Goal: Task Accomplishment & Management: Use online tool/utility

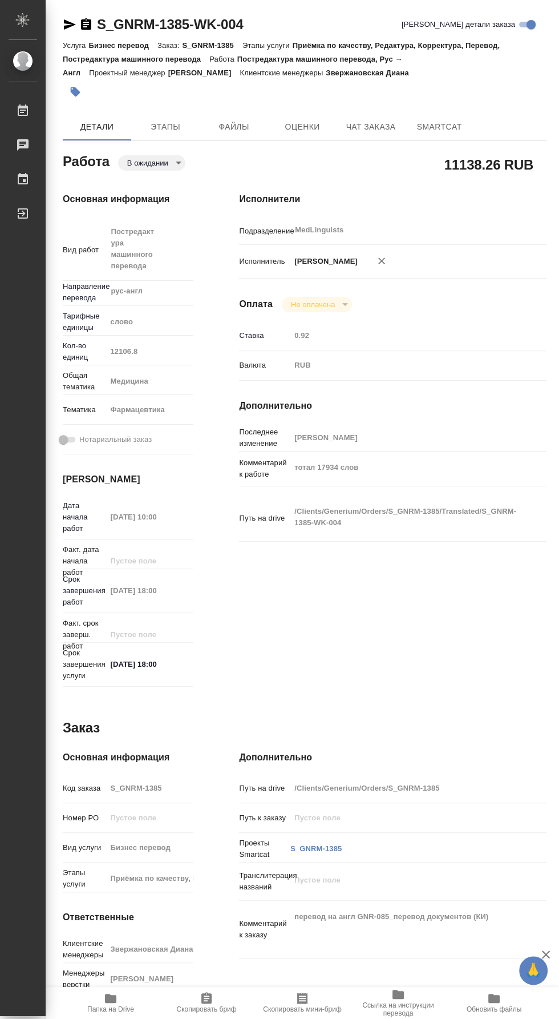
type textarea "x"
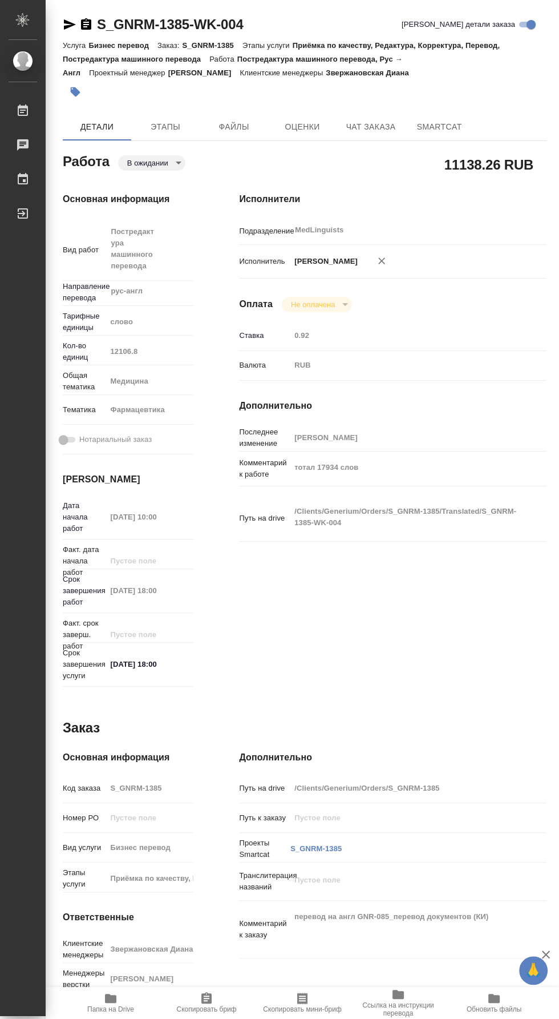
type textarea "x"
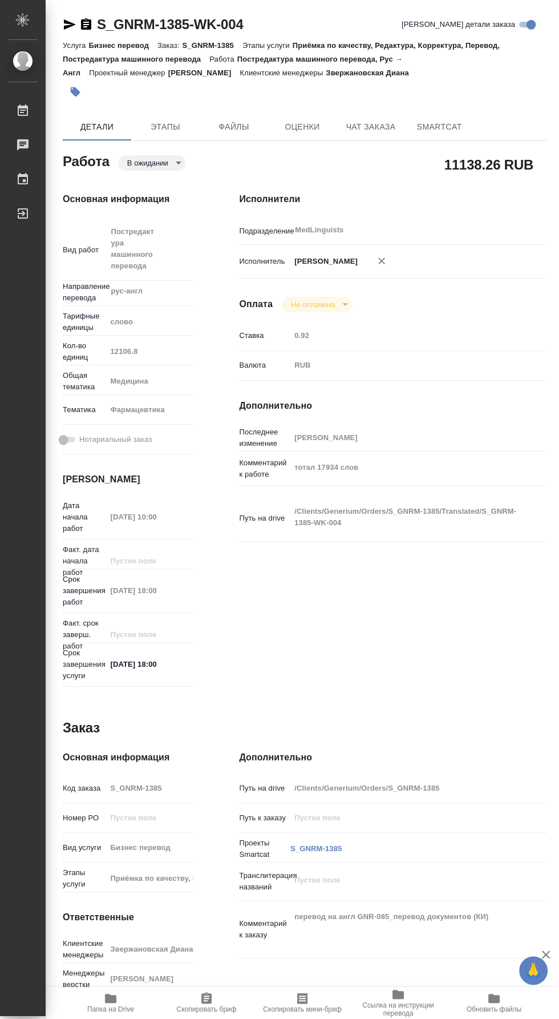
type textarea "x"
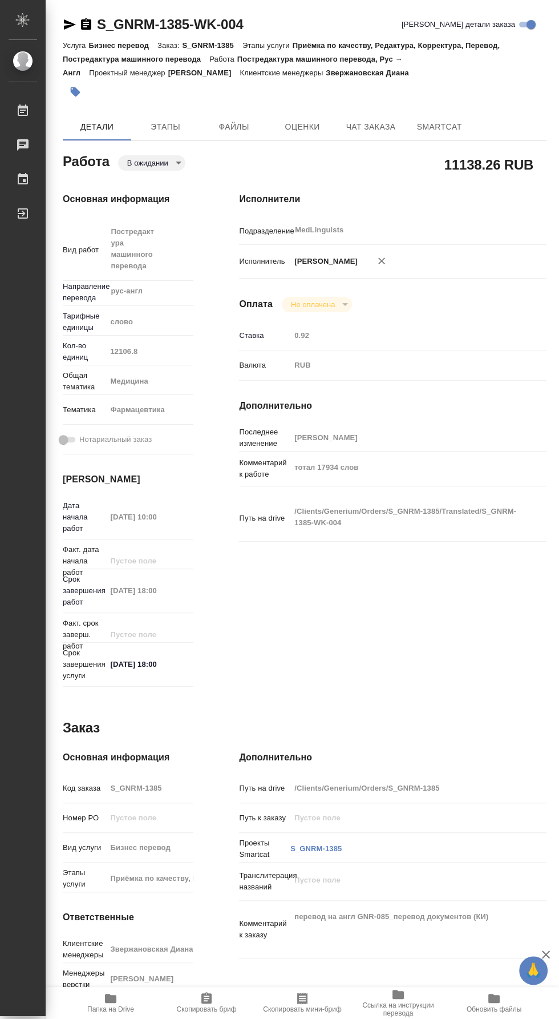
type textarea "x"
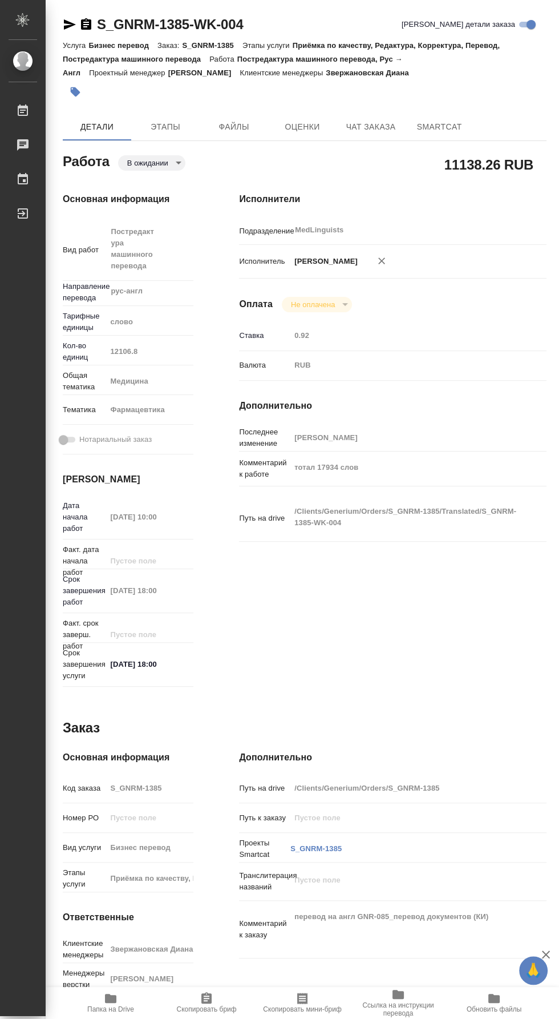
type textarea "x"
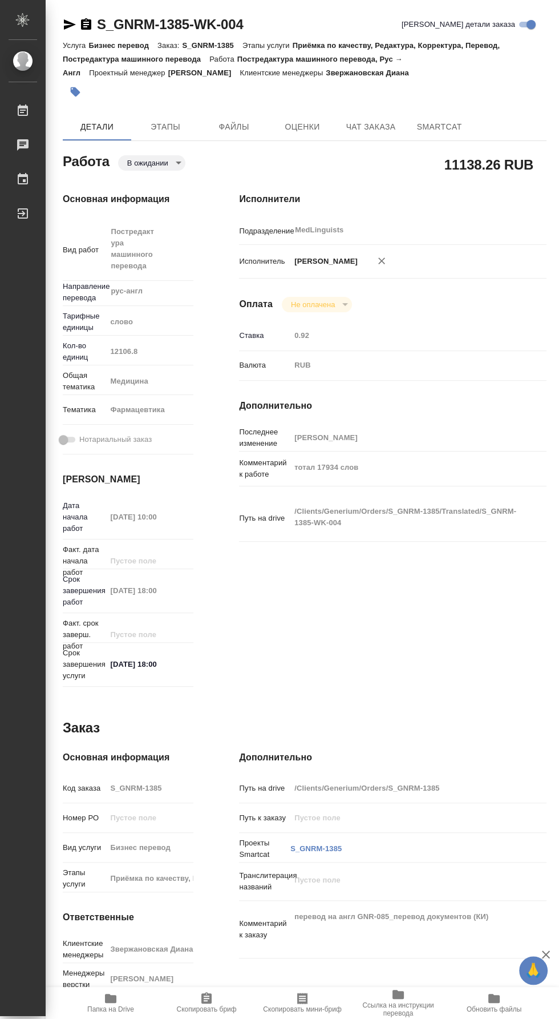
type textarea "x"
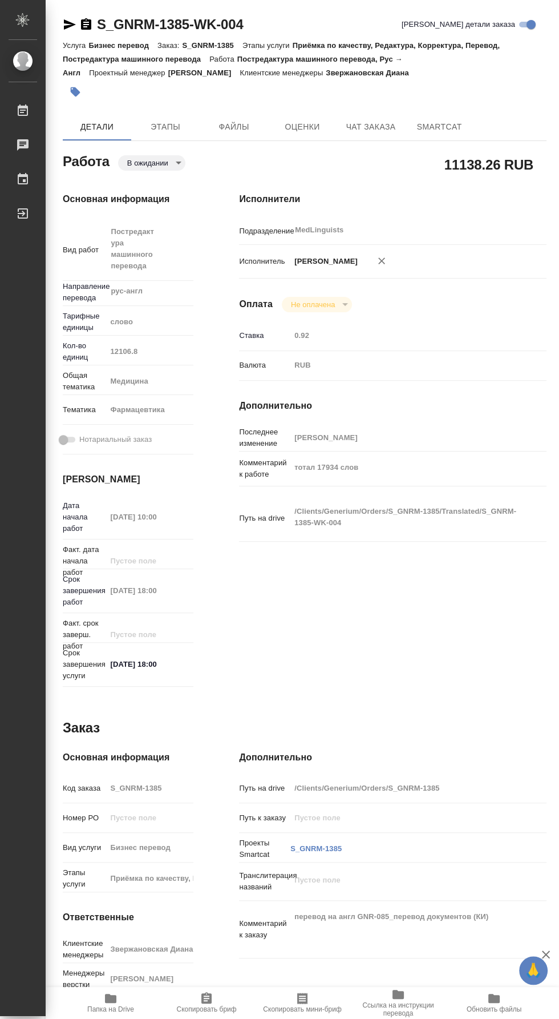
type textarea "x"
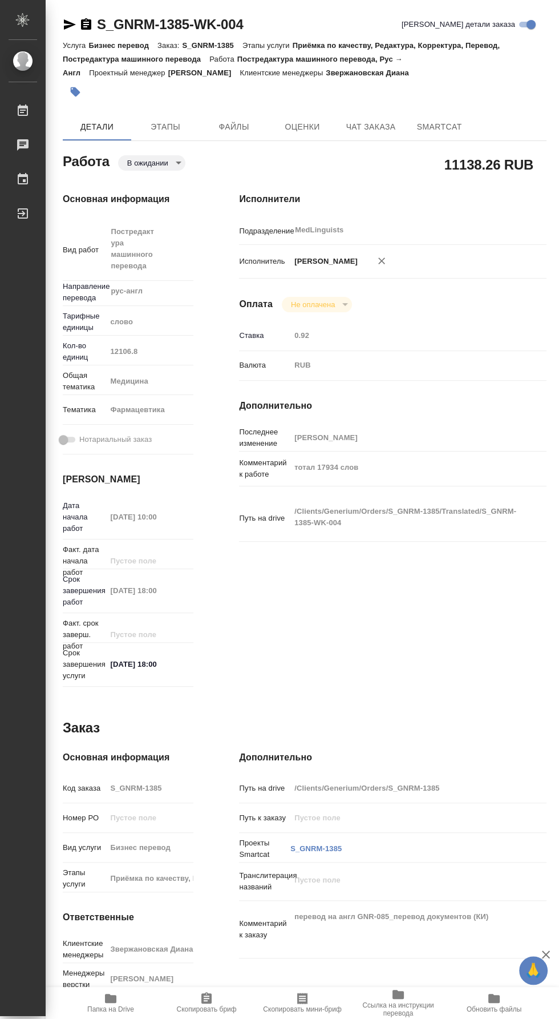
type textarea "x"
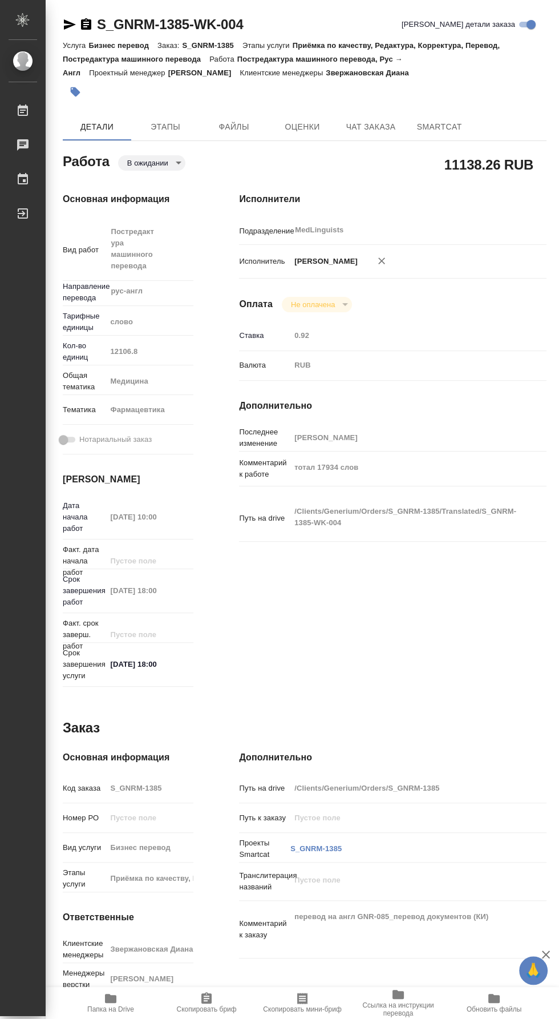
type textarea "x"
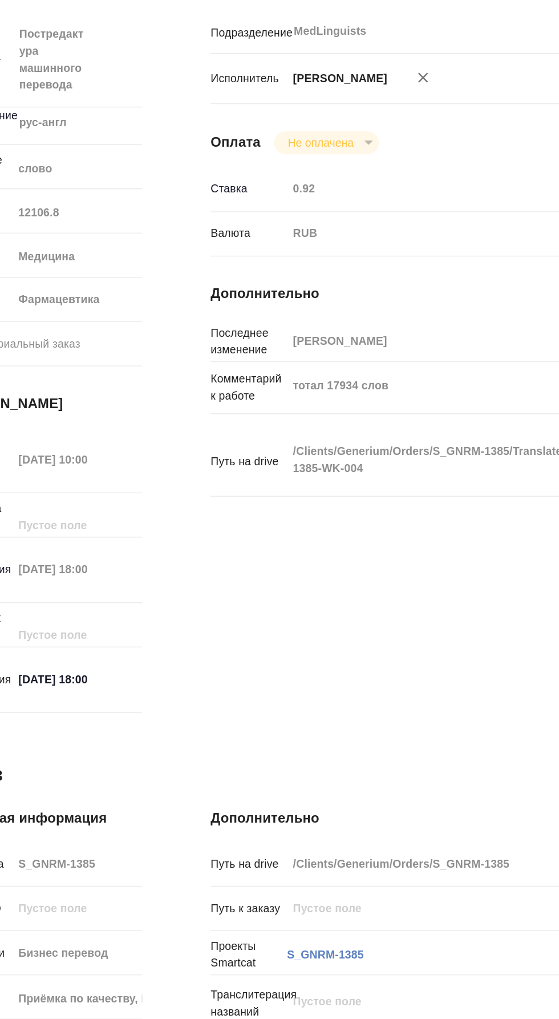
scroll to position [0, 3]
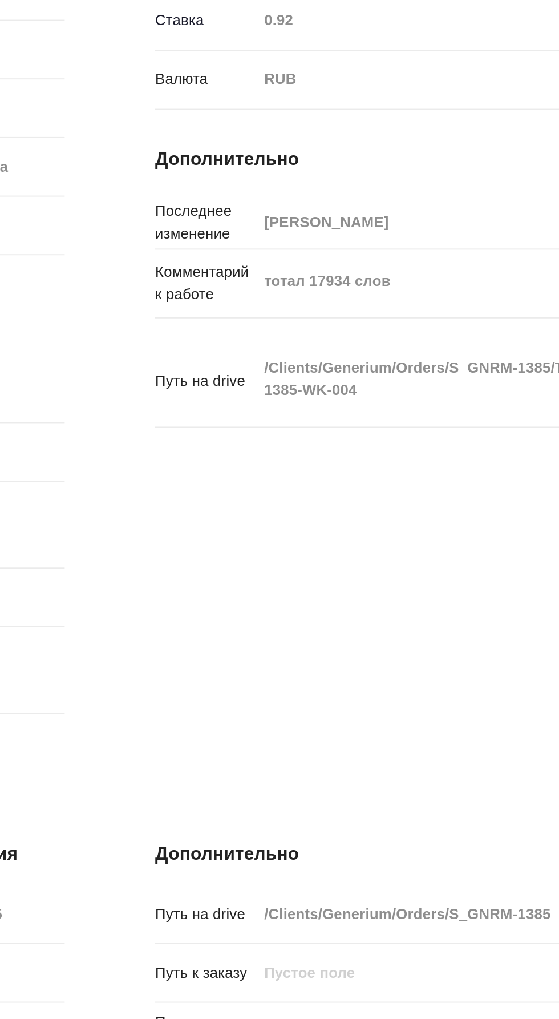
type textarea "x"
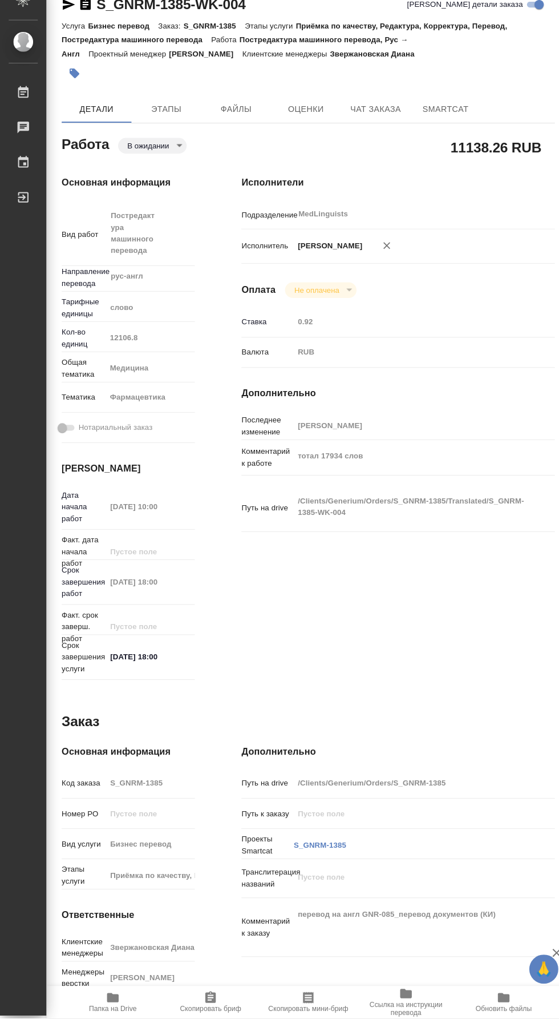
scroll to position [0, 0]
